Goal: Find specific page/section: Find specific page/section

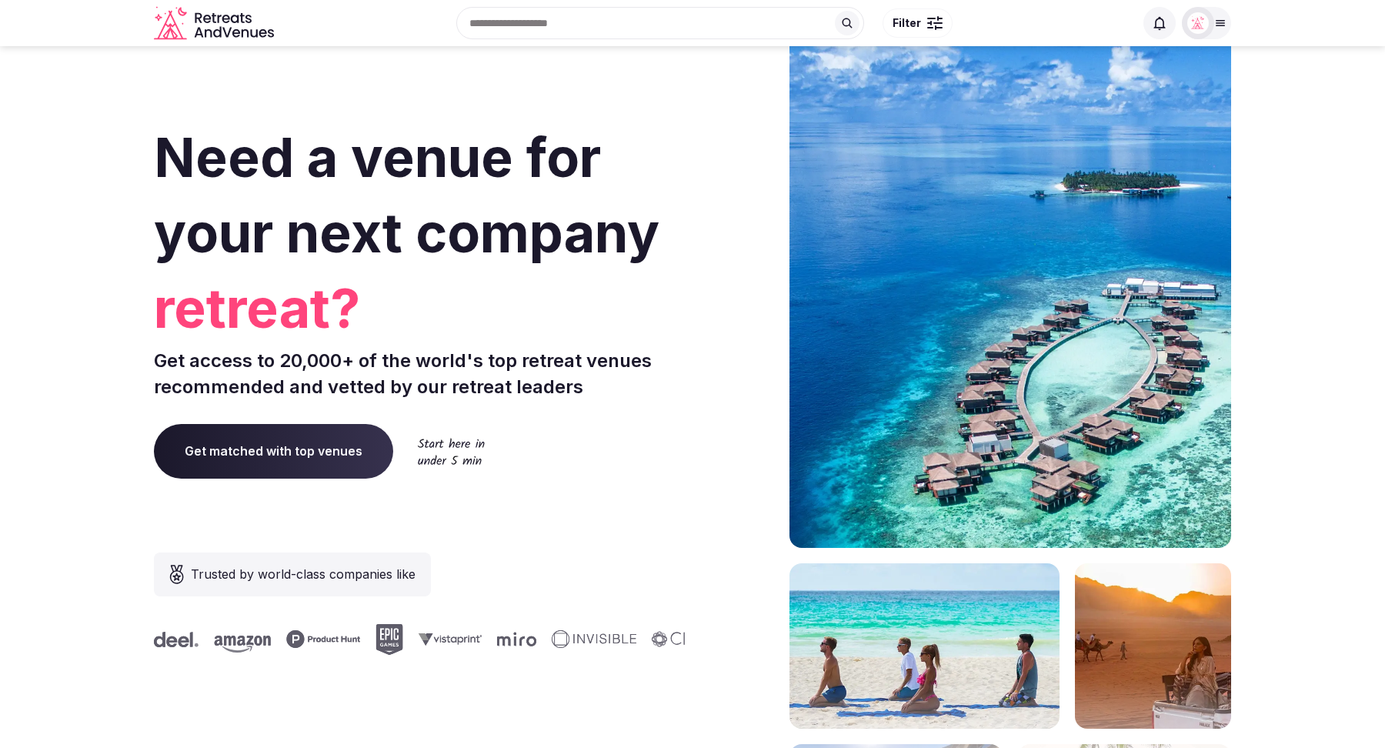
click at [1217, 32] on div at bounding box center [1206, 23] width 49 height 32
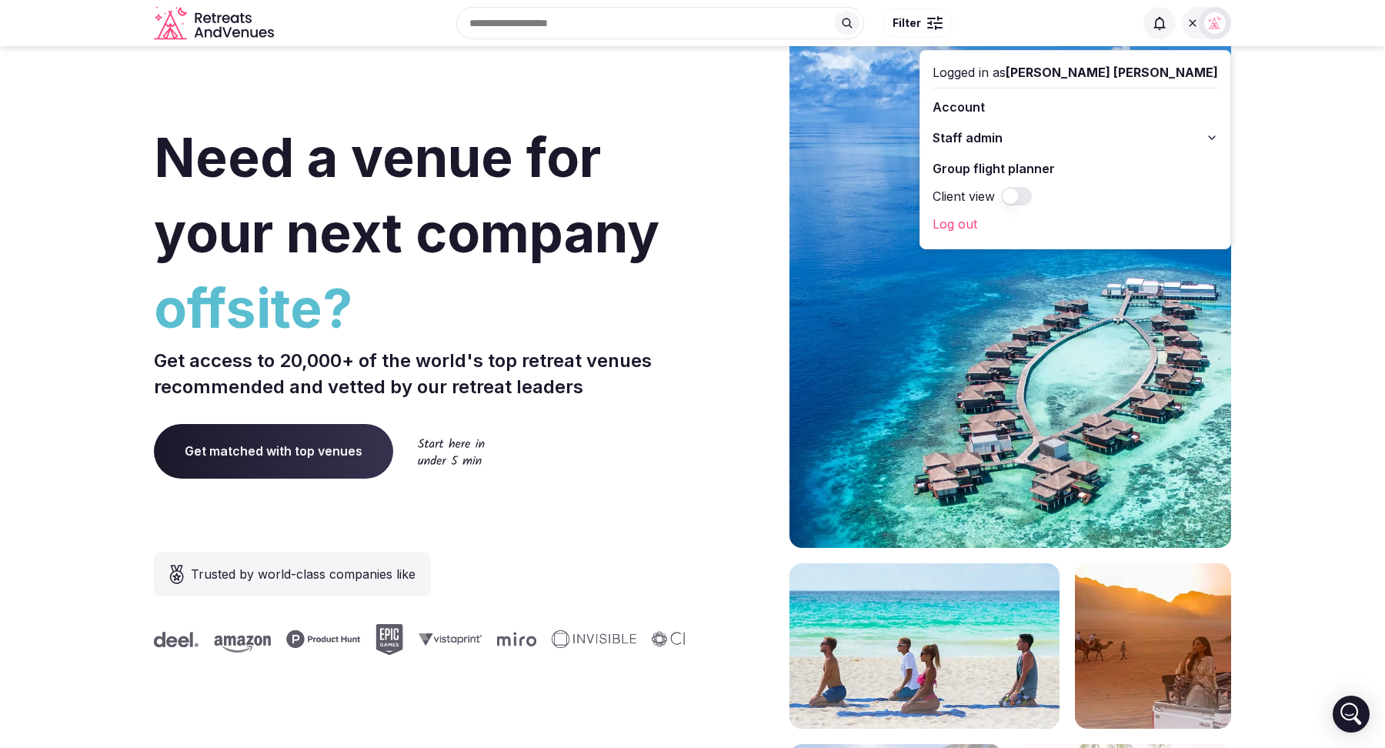
click at [1206, 141] on button "Staff admin" at bounding box center [1076, 137] width 286 height 25
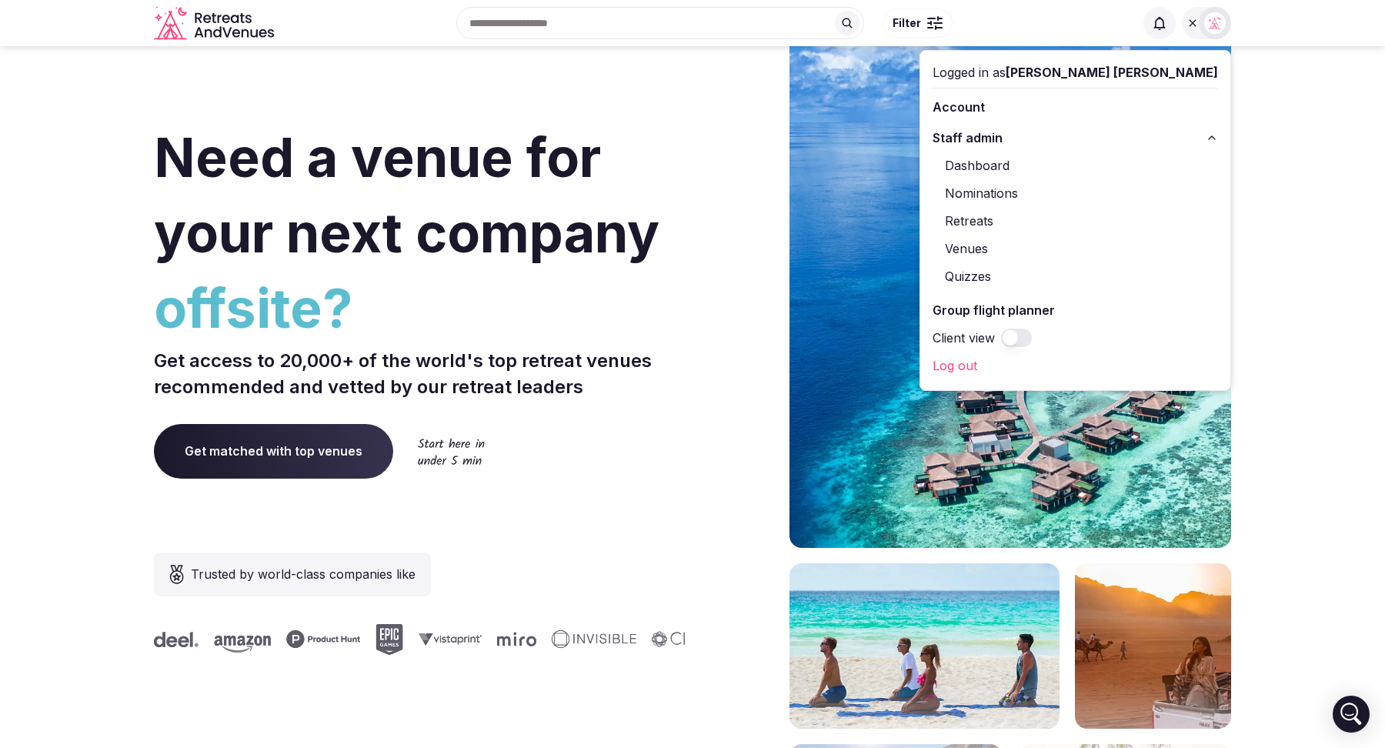
click at [1096, 191] on link "Nominations" at bounding box center [1076, 193] width 286 height 25
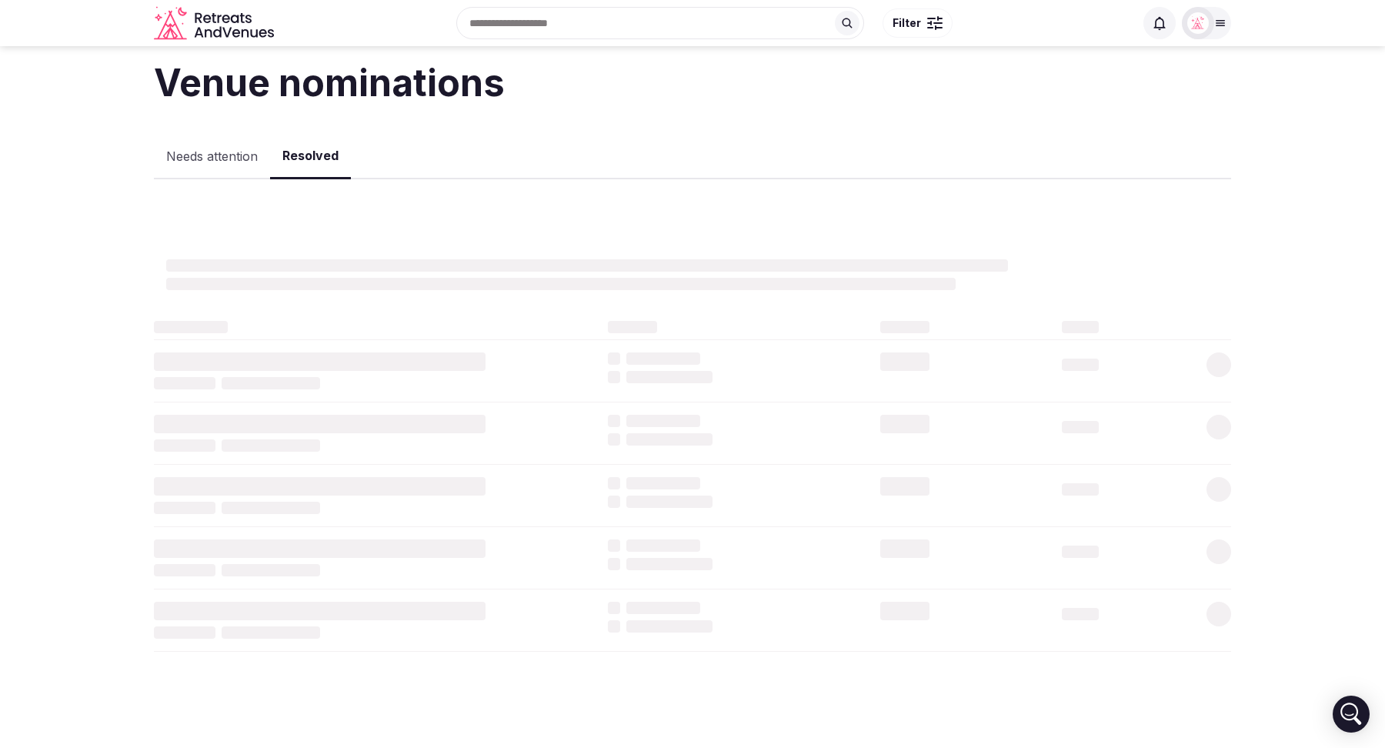
click at [313, 163] on button "Resolved" at bounding box center [310, 156] width 81 height 45
